Goal: Task Accomplishment & Management: Complete application form

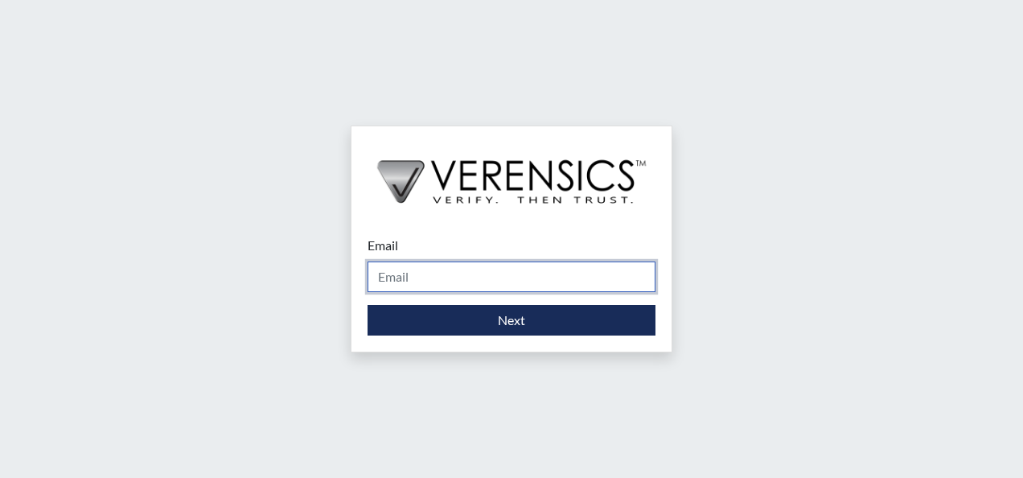
click at [515, 269] on input "Email" at bounding box center [511, 276] width 288 height 31
type input "[PERSON_NAME][EMAIL_ADDRESS][PERSON_NAME][DOMAIN_NAME]"
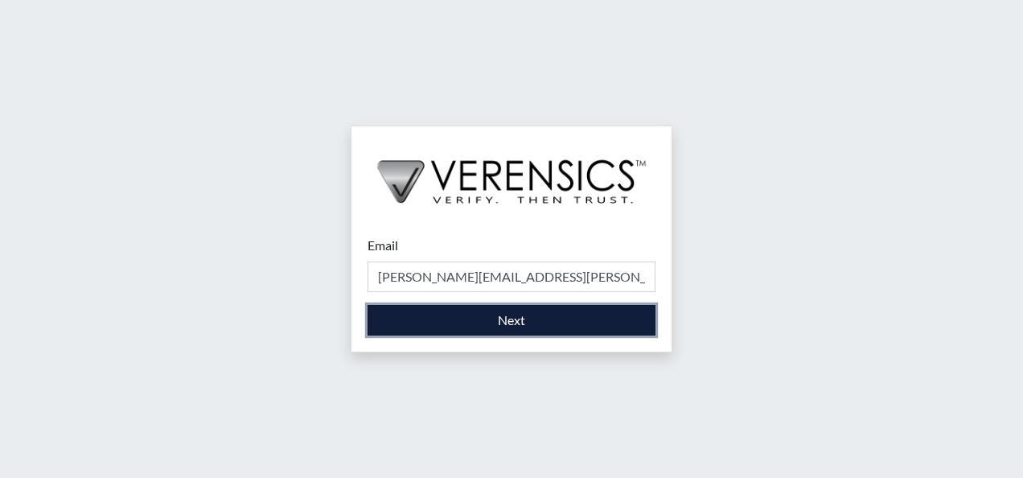
click at [503, 317] on button "Next" at bounding box center [511, 320] width 288 height 31
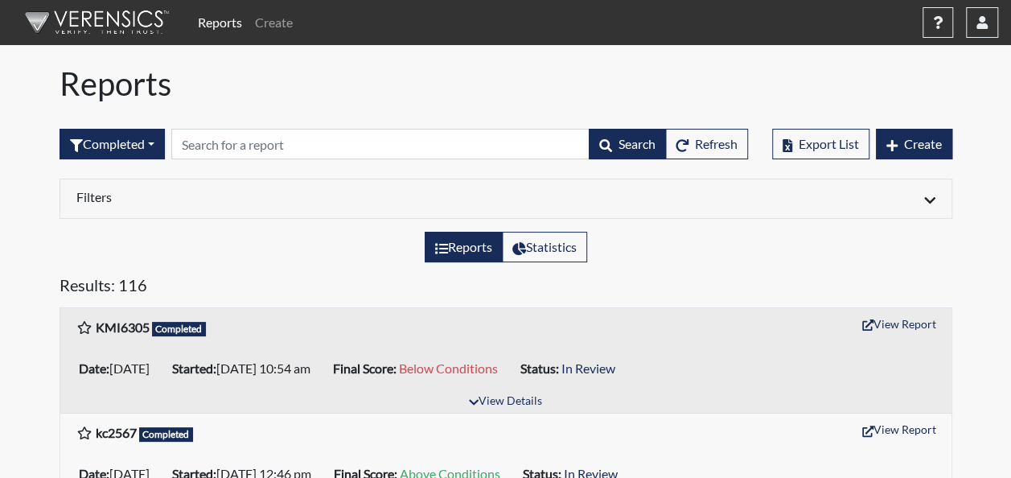
click at [503, 304] on div "Results: 116" at bounding box center [505, 291] width 917 height 32
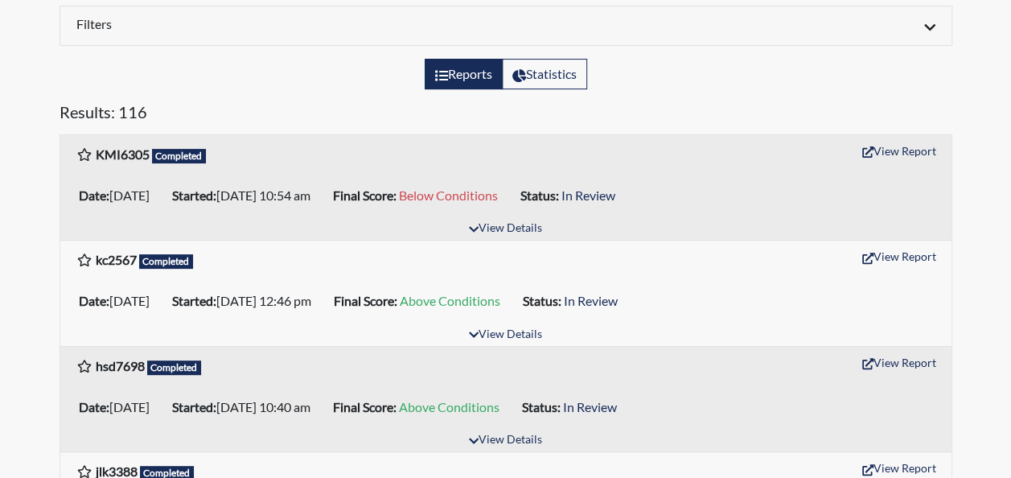
scroll to position [563, 0]
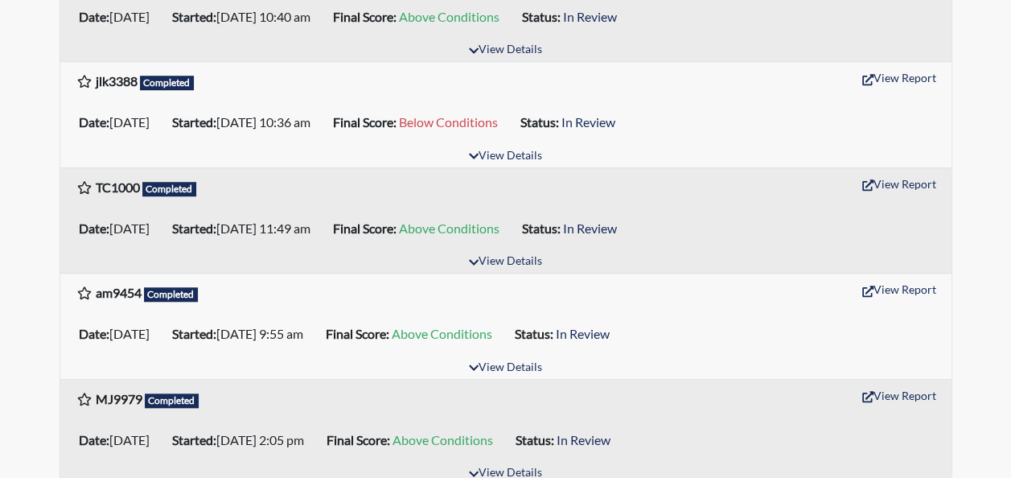
click at [503, 302] on div "am9454 Completed View Report" at bounding box center [505, 292] width 891 height 38
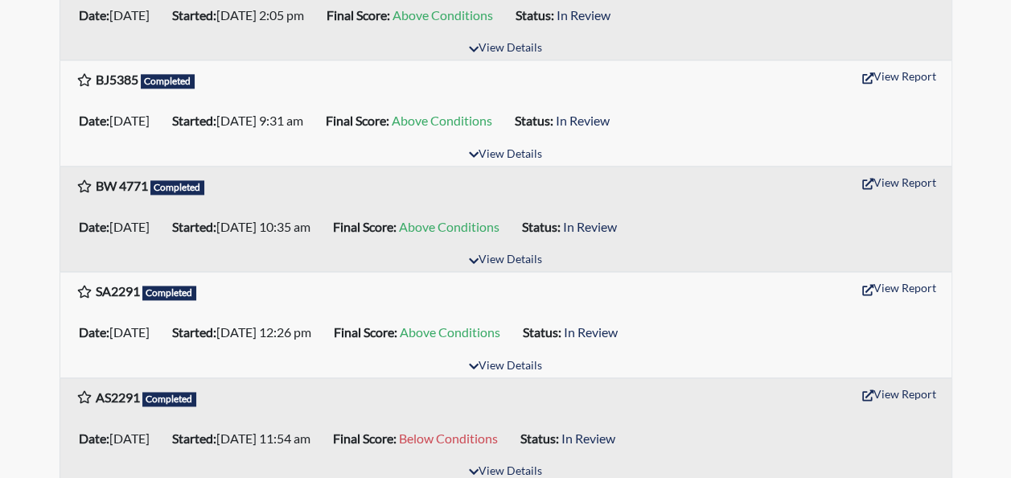
scroll to position [1045, 0]
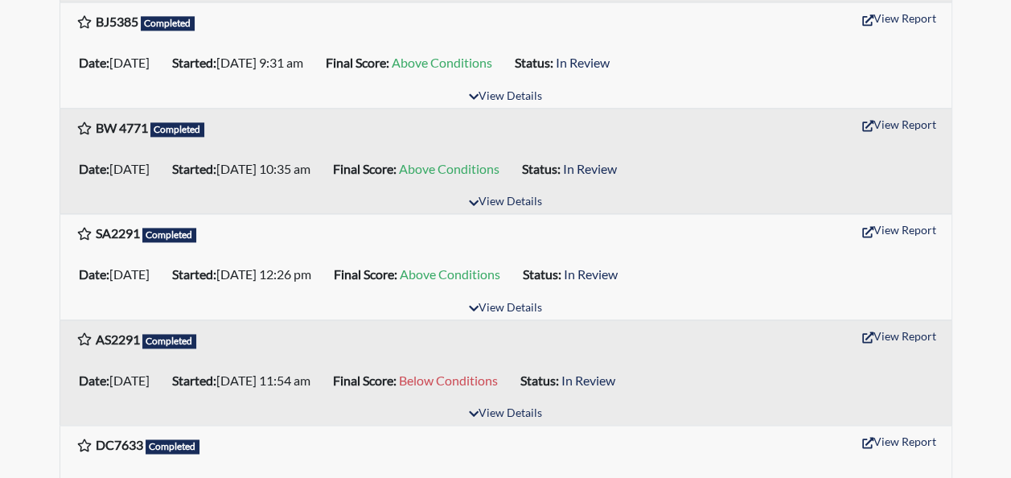
click at [211, 372] on b "Started:" at bounding box center [194, 379] width 44 height 15
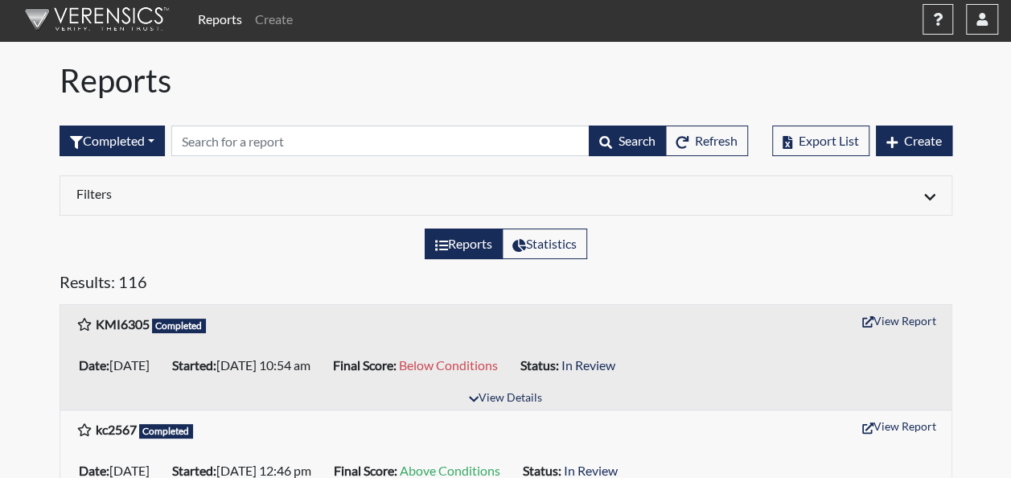
scroll to position [0, 0]
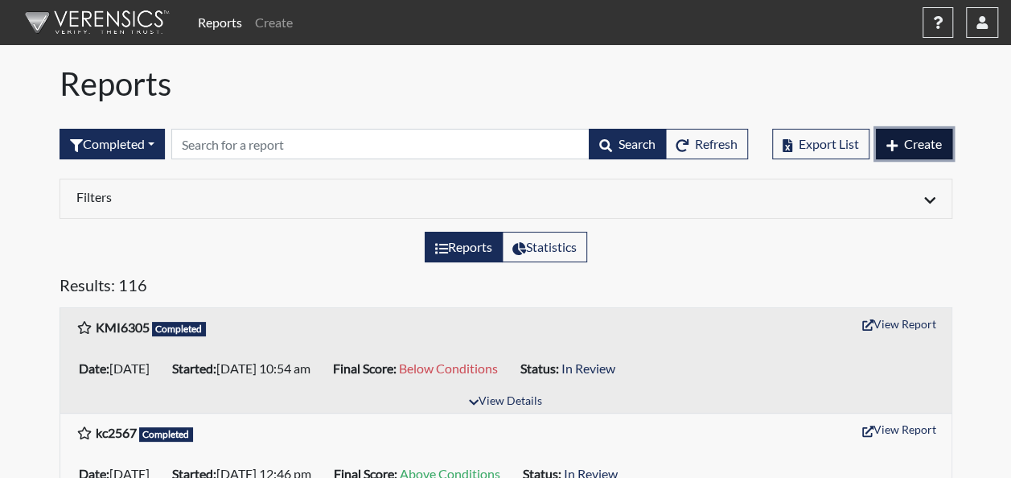
click at [904, 146] on span "Create" at bounding box center [923, 143] width 38 height 15
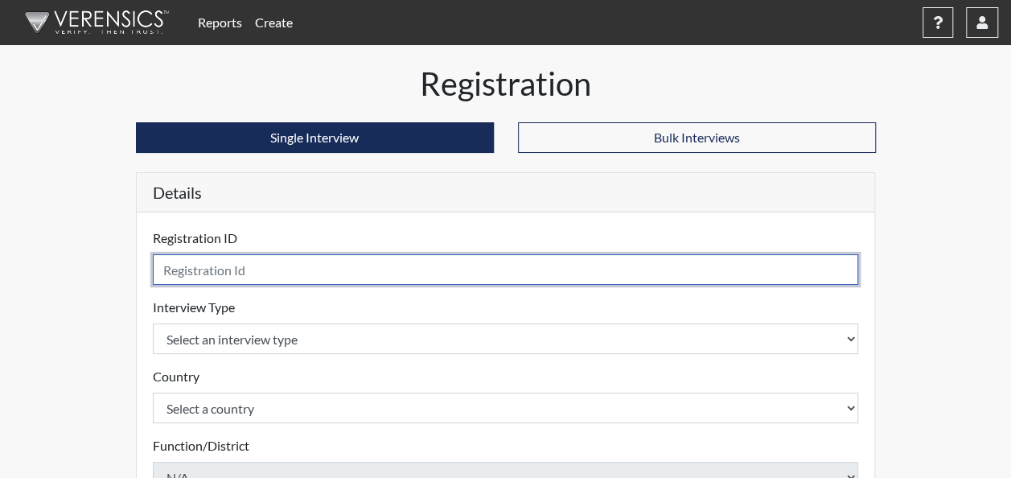
click at [633, 265] on input "text" at bounding box center [506, 269] width 706 height 31
drag, startPoint x: 179, startPoint y: 272, endPoint x: 170, endPoint y: 273, distance: 8.9
click at [172, 273] on input "em8015" at bounding box center [506, 269] width 706 height 31
type input "EM8015"
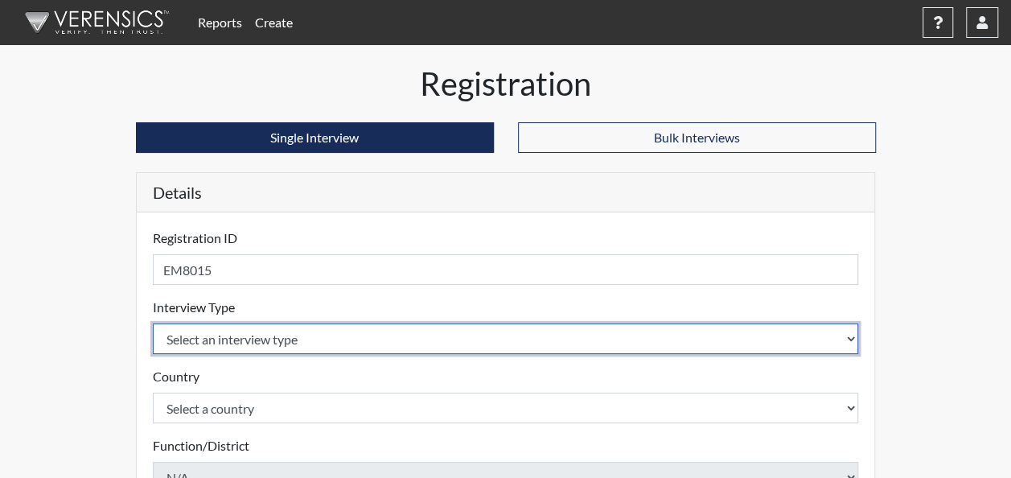
click at [264, 326] on select "Select an interview type Corrections Pre-Employment" at bounding box center [506, 338] width 706 height 31
select select "ff733e93-e1bf-11ea-9c9f-0eff0cf7eb8f"
click at [153, 323] on select "Select an interview type Corrections Pre-Employment" at bounding box center [506, 338] width 706 height 31
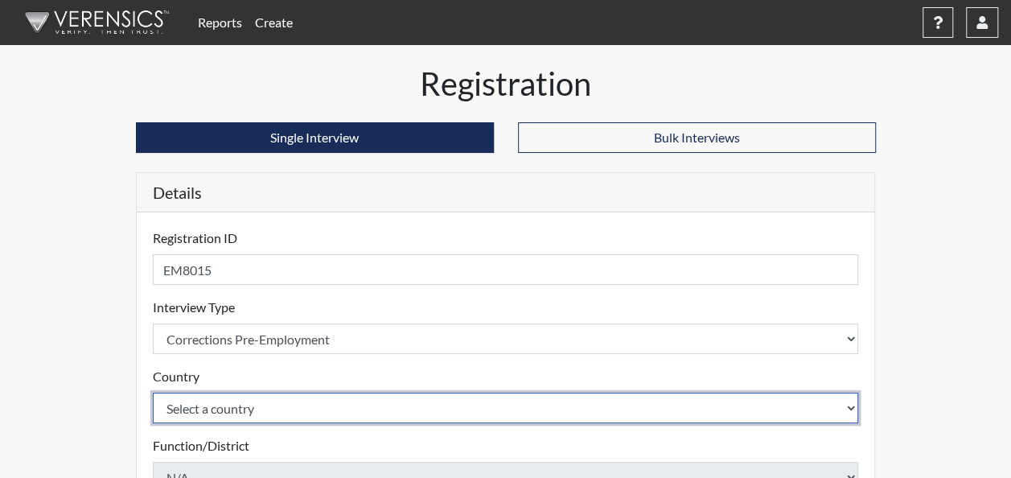
click at [250, 405] on select "Select a country [GEOGRAPHIC_DATA] [GEOGRAPHIC_DATA]" at bounding box center [506, 407] width 706 height 31
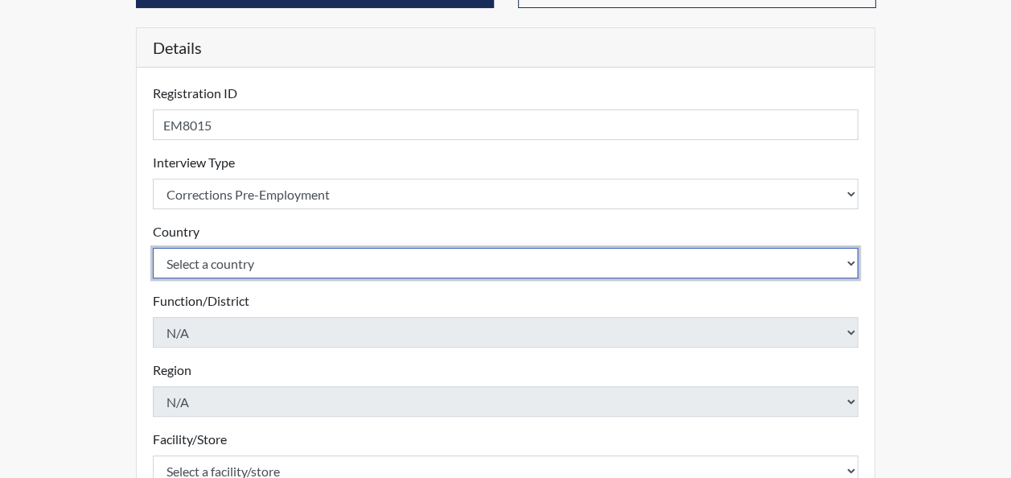
scroll to position [161, 0]
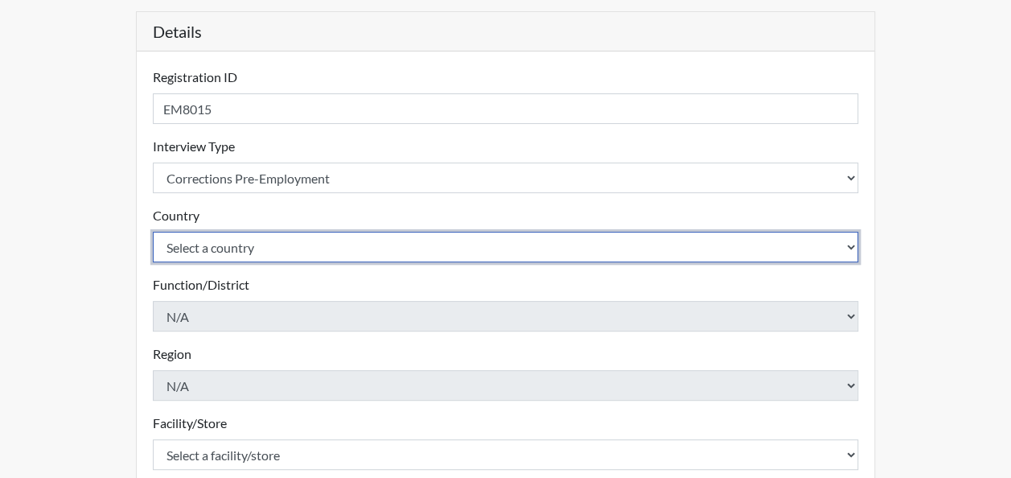
click at [301, 248] on select "Select a country [GEOGRAPHIC_DATA] [GEOGRAPHIC_DATA]" at bounding box center [506, 247] width 706 height 31
select select "united-states-of-[GEOGRAPHIC_DATA]"
click at [153, 232] on select "Select a country [GEOGRAPHIC_DATA] [GEOGRAPHIC_DATA]" at bounding box center [506, 247] width 706 height 31
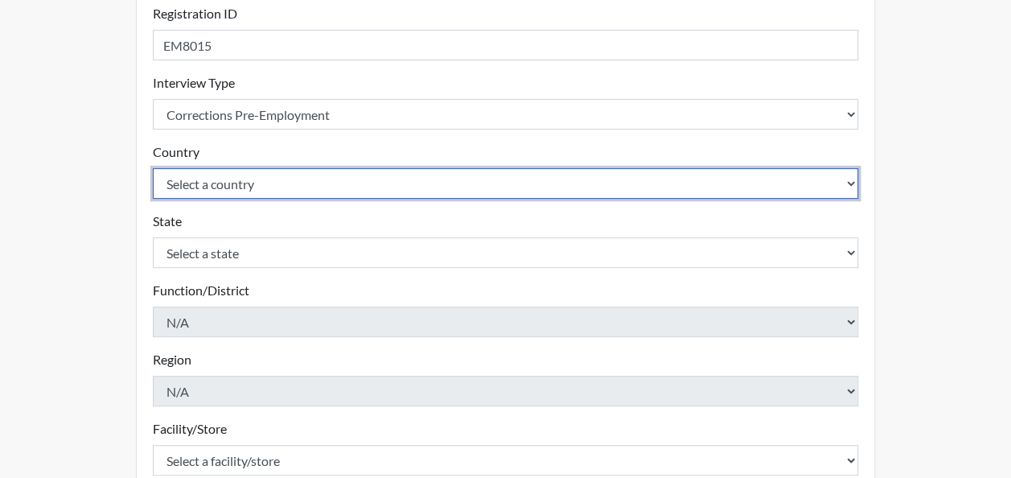
scroll to position [322, 0]
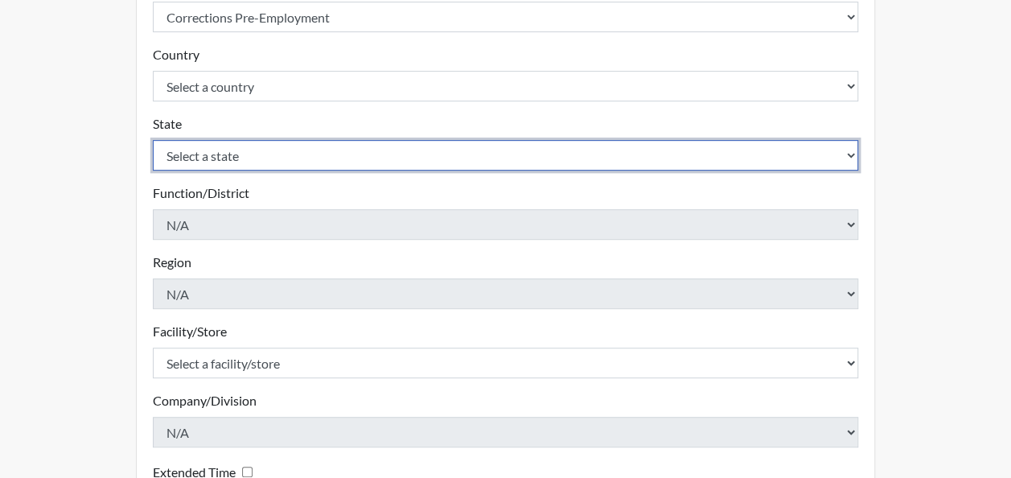
click at [322, 154] on select "Select a state [US_STATE] [US_STATE] [US_STATE] [US_STATE] [US_STATE] [US_STATE…" at bounding box center [506, 155] width 706 height 31
select select "GA"
click at [153, 140] on select "Select a state [US_STATE] [US_STATE] [US_STATE] [US_STATE] [US_STATE] [US_STATE…" at bounding box center [506, 155] width 706 height 31
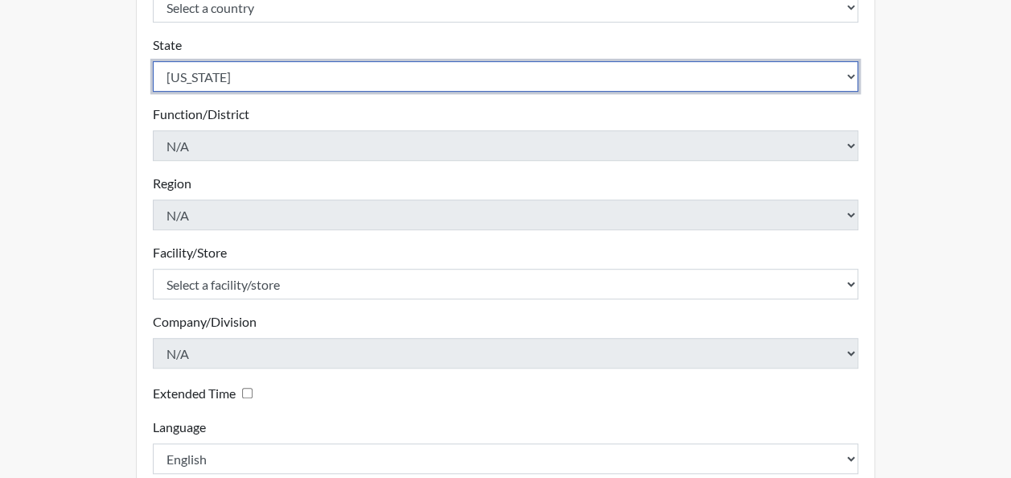
scroll to position [482, 0]
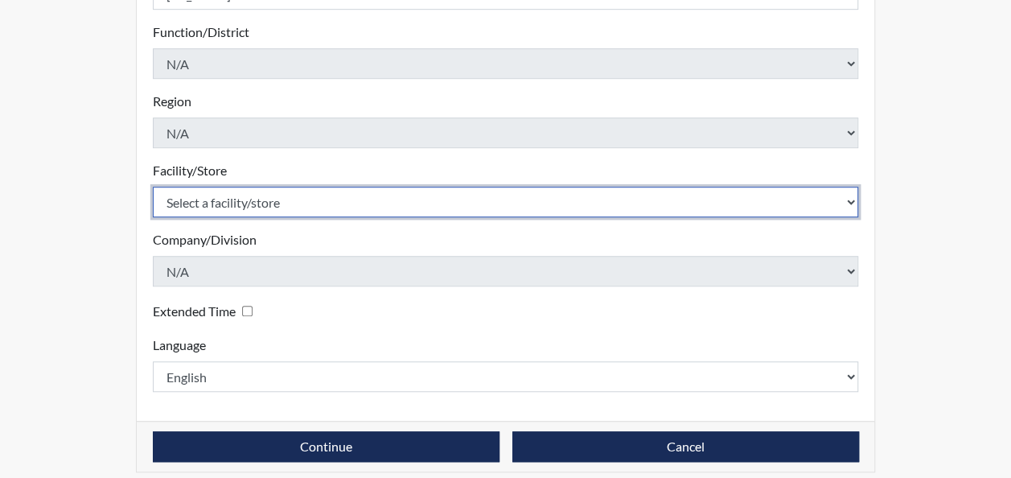
click at [252, 206] on select "Select a facility/store GD&CP*" at bounding box center [506, 202] width 706 height 31
select select "caef7334-c143-44bb-af56-c58759ea25cb"
click at [153, 187] on select "Select a facility/store GD&CP*" at bounding box center [506, 202] width 706 height 31
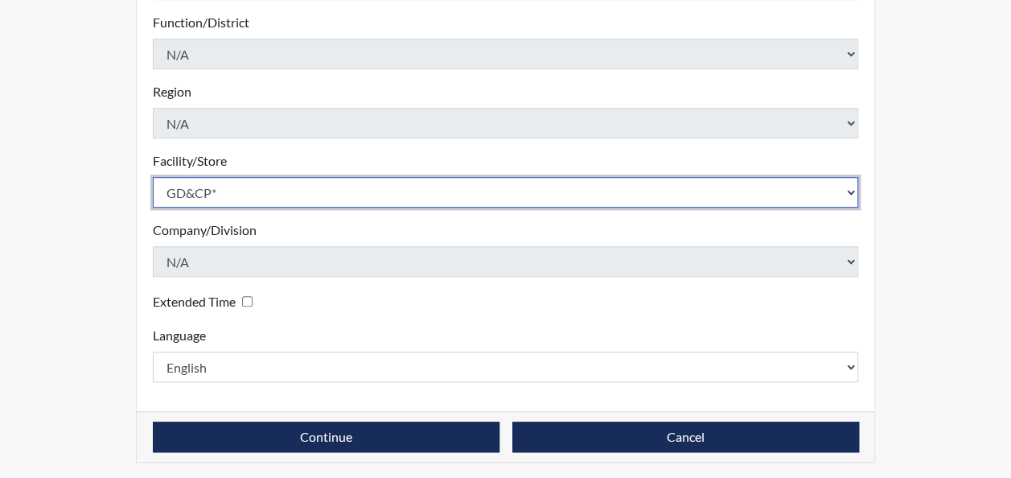
scroll to position [494, 0]
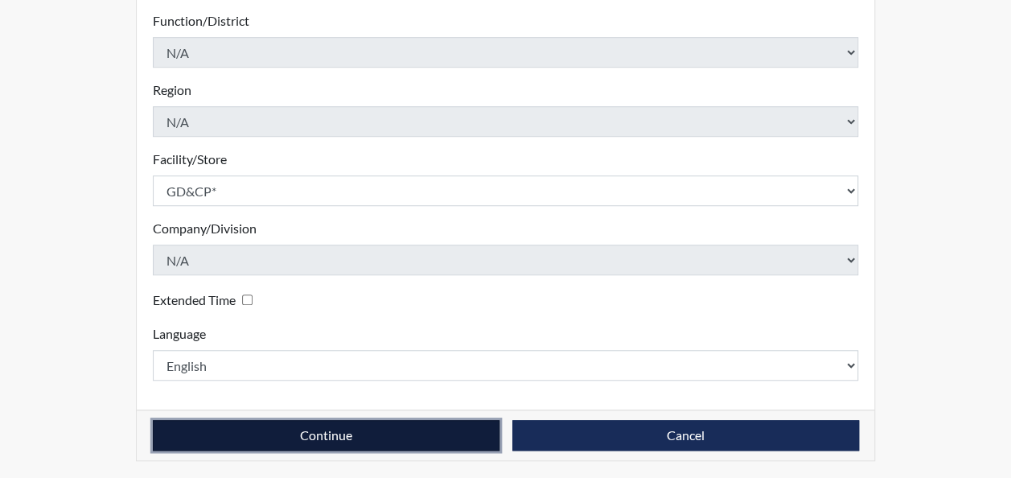
click at [404, 436] on button "Continue" at bounding box center [326, 435] width 347 height 31
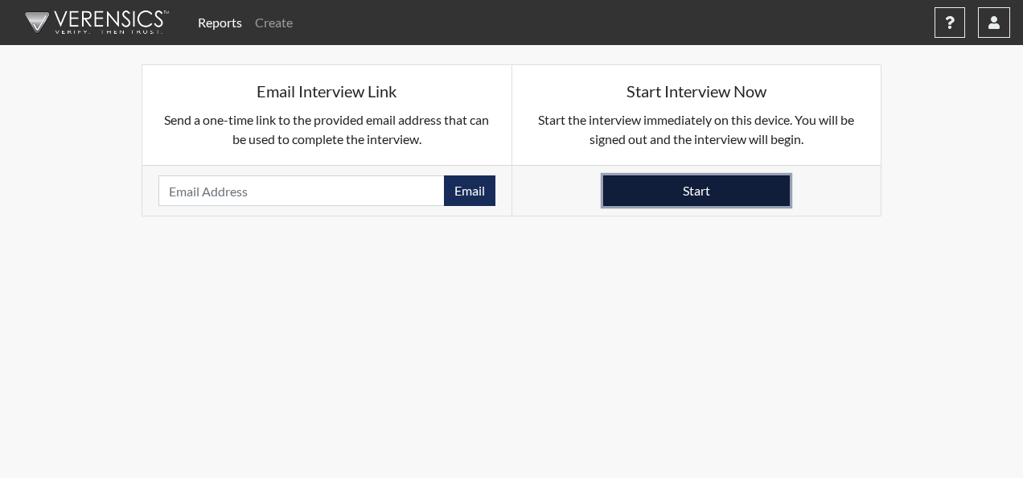
click at [708, 193] on button "Start" at bounding box center [696, 190] width 187 height 31
